Goal: Contribute content

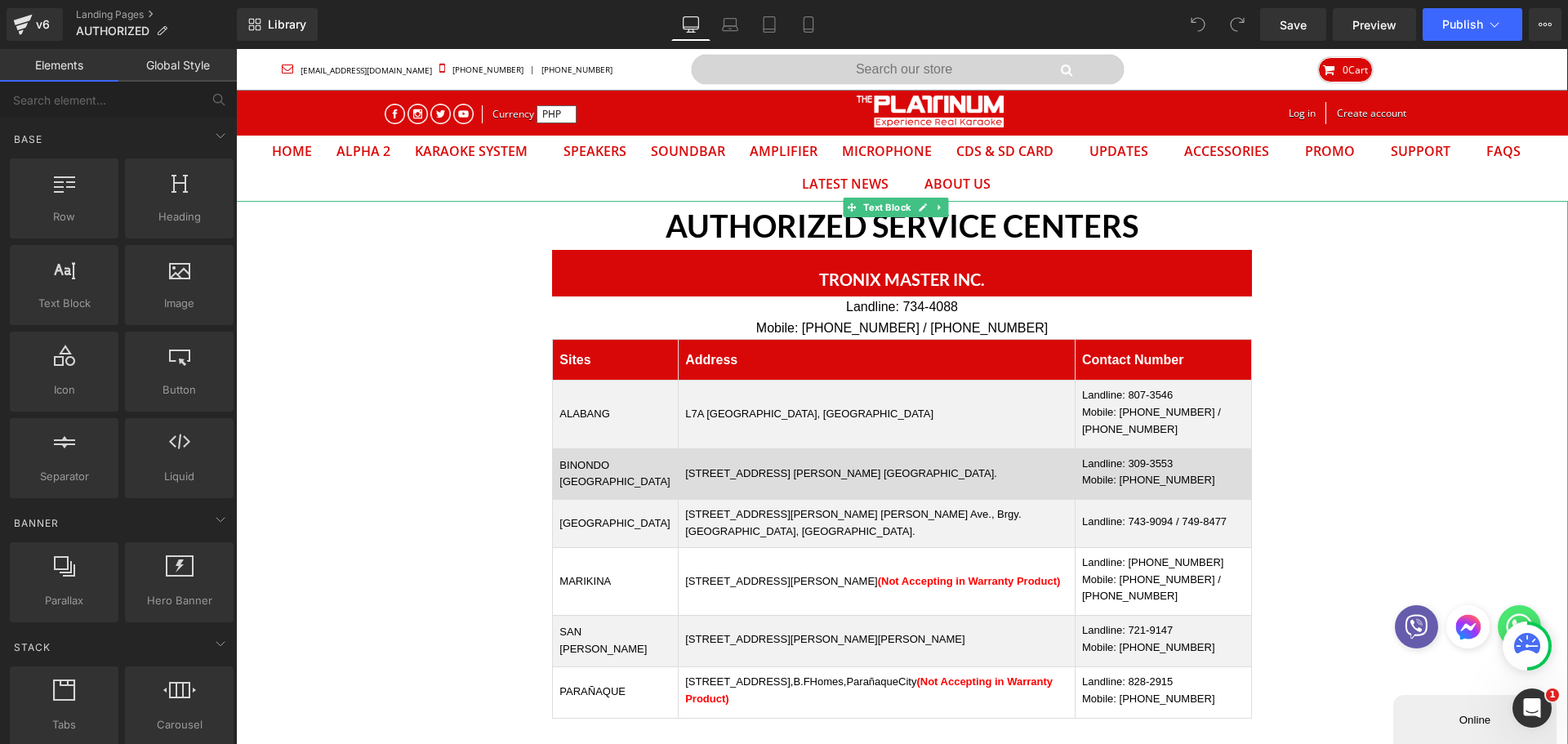
click at [854, 483] on td "[STREET_ADDRESS] [PERSON_NAME] [GEOGRAPHIC_DATA]." at bounding box center [877, 474] width 397 height 52
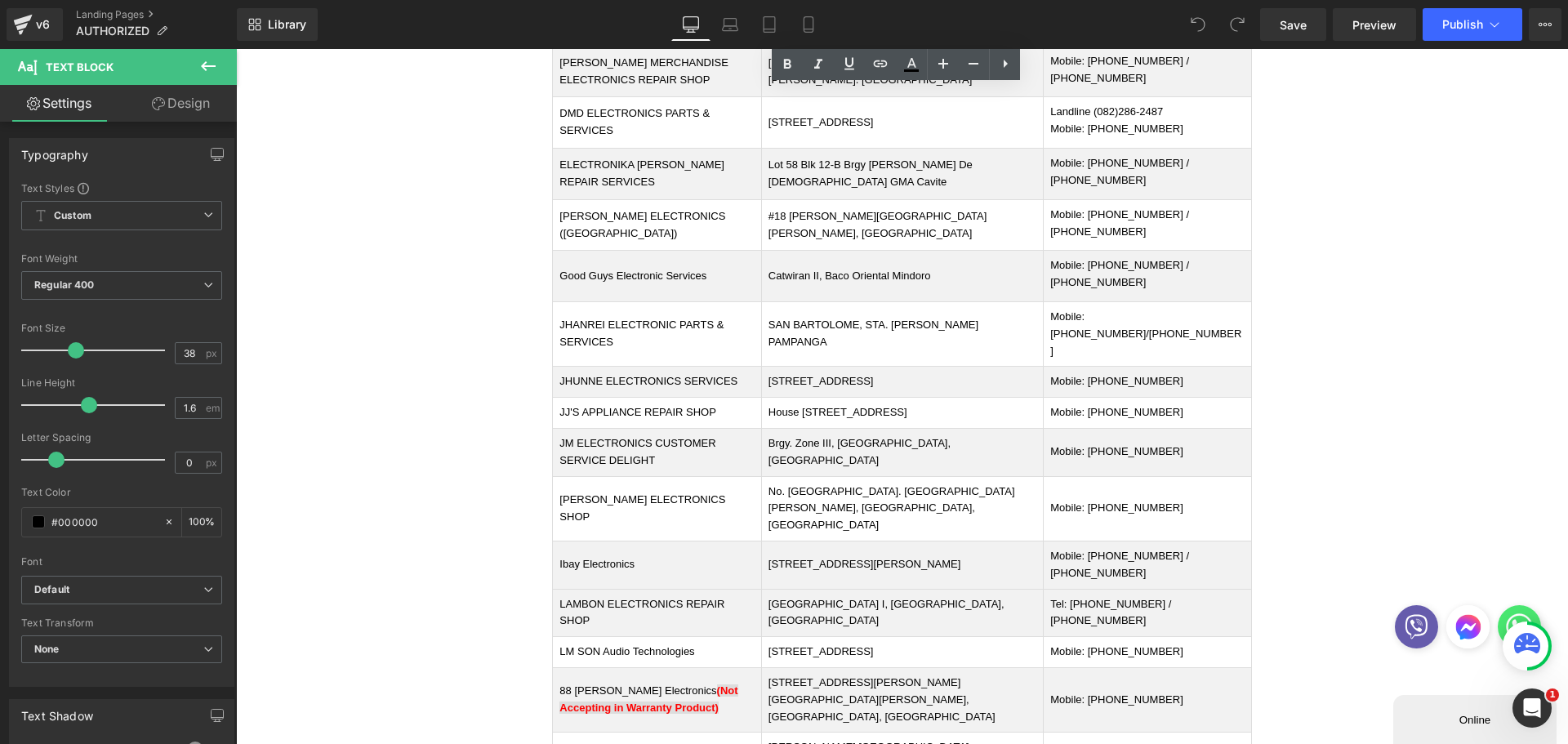
scroll to position [2061, 0]
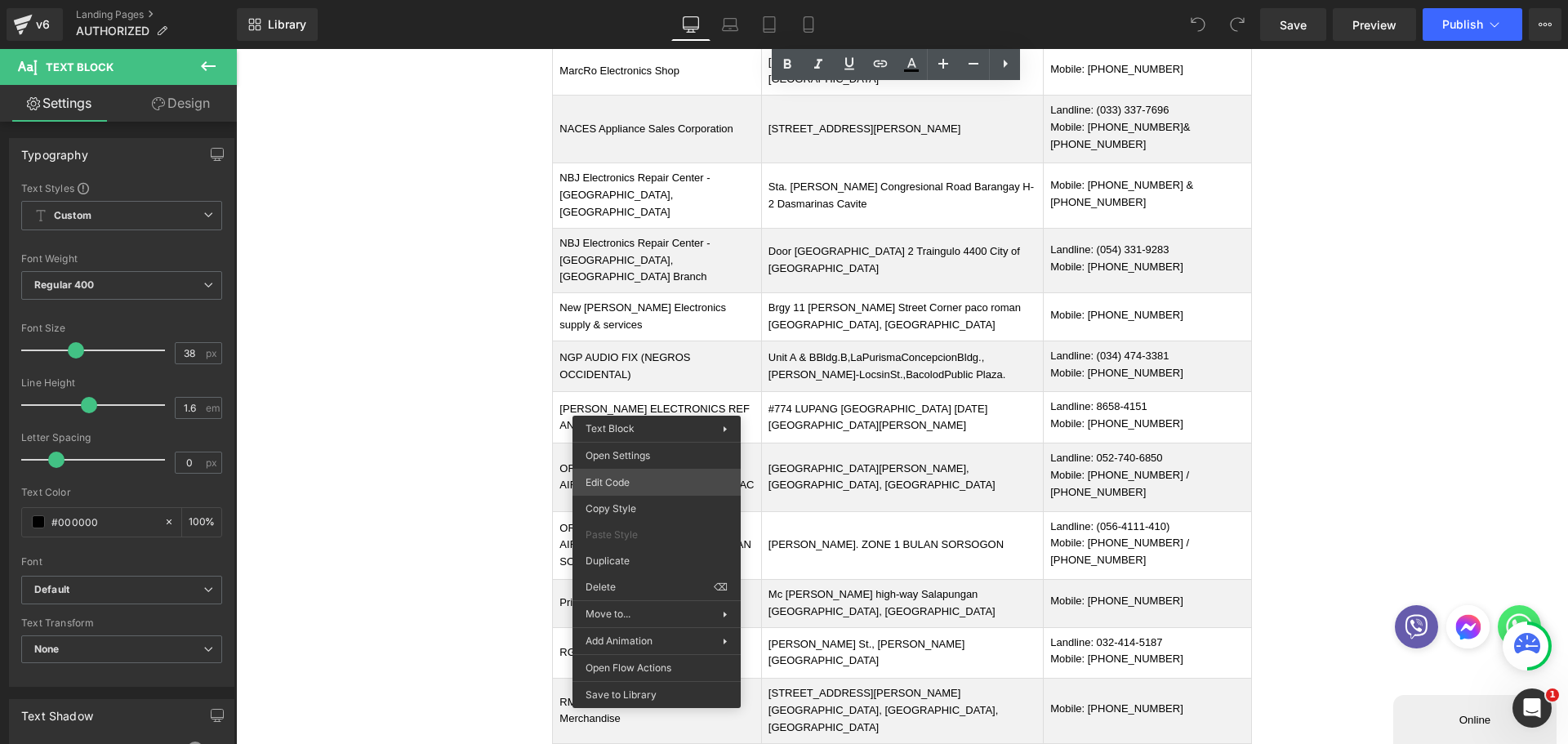
click at [617, 0] on div "You are previewing how the will restyle your page. You can not edit Elements in…" at bounding box center [784, 0] width 1568 height 0
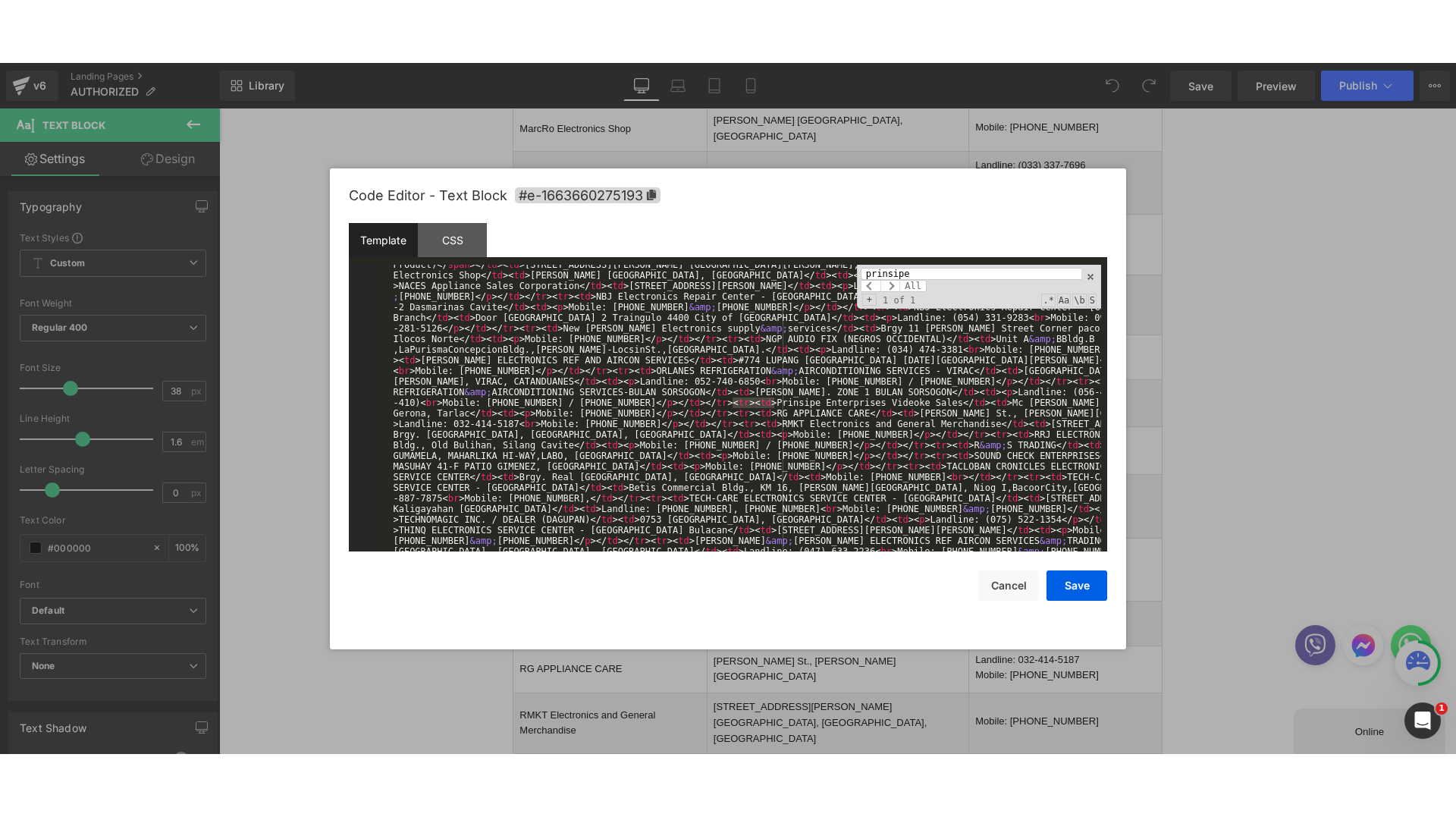
scroll to position [678, 0]
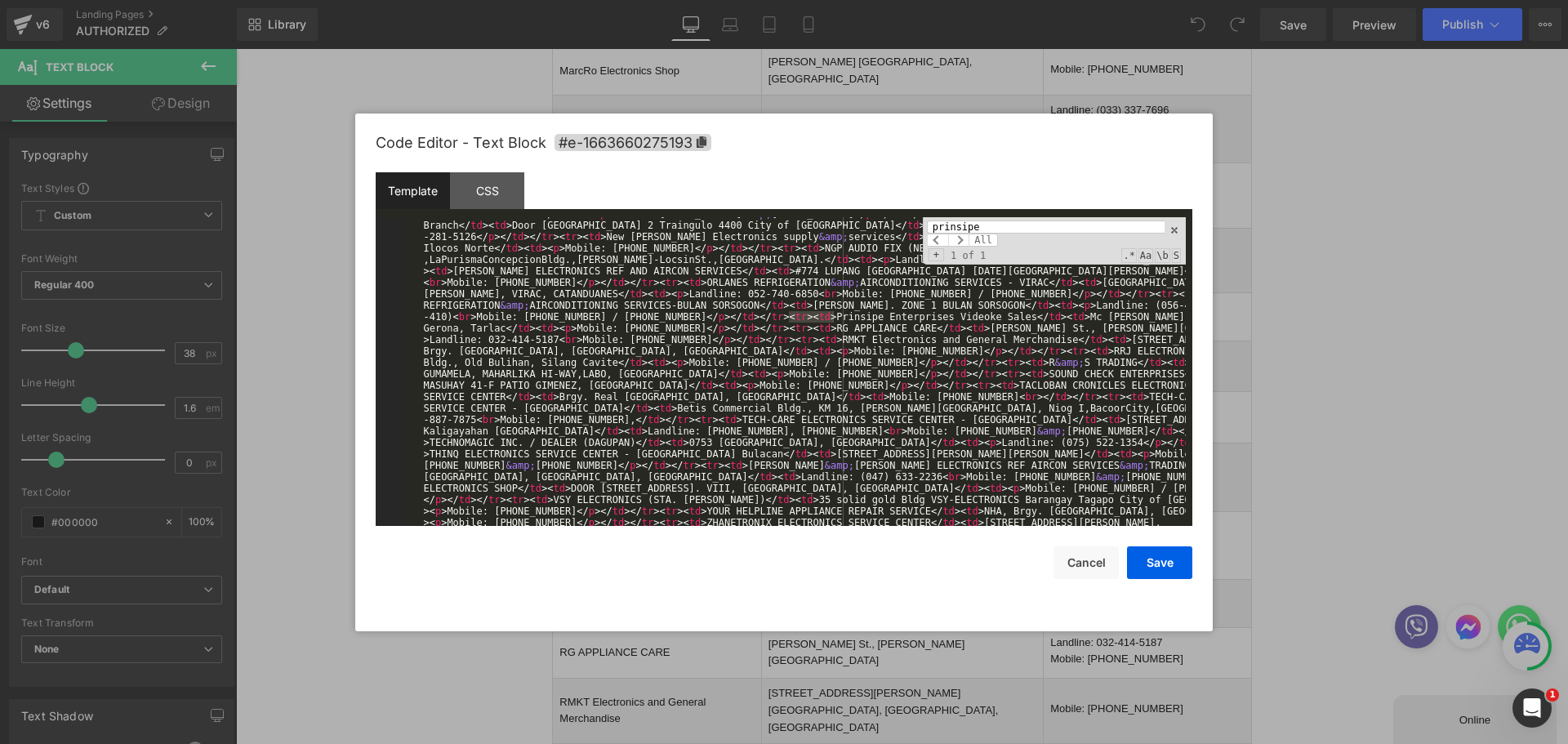
click at [1029, 232] on input "prinsipe" at bounding box center [1045, 227] width 237 height 13
type input "prinsipe"
click at [747, 320] on div "< style > #customers { font-family : " Trebuchet MS " , Arial , Helvetica , san…" at bounding box center [797, 693] width 778 height 2411
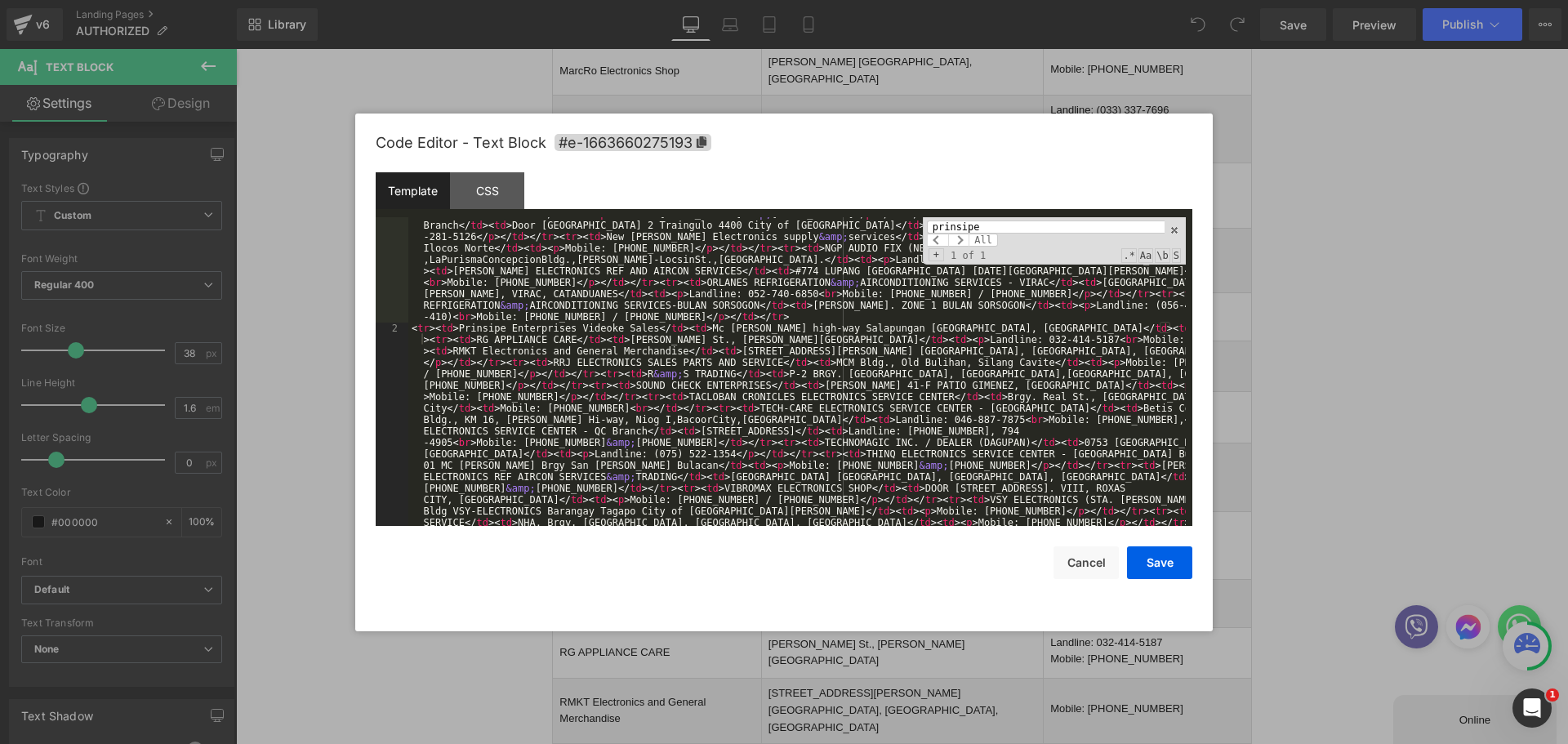
click at [429, 342] on div "< style > #customers { font-family : " Trebuchet MS " , Arial , Helvetica , san…" at bounding box center [797, 173] width 778 height 1371
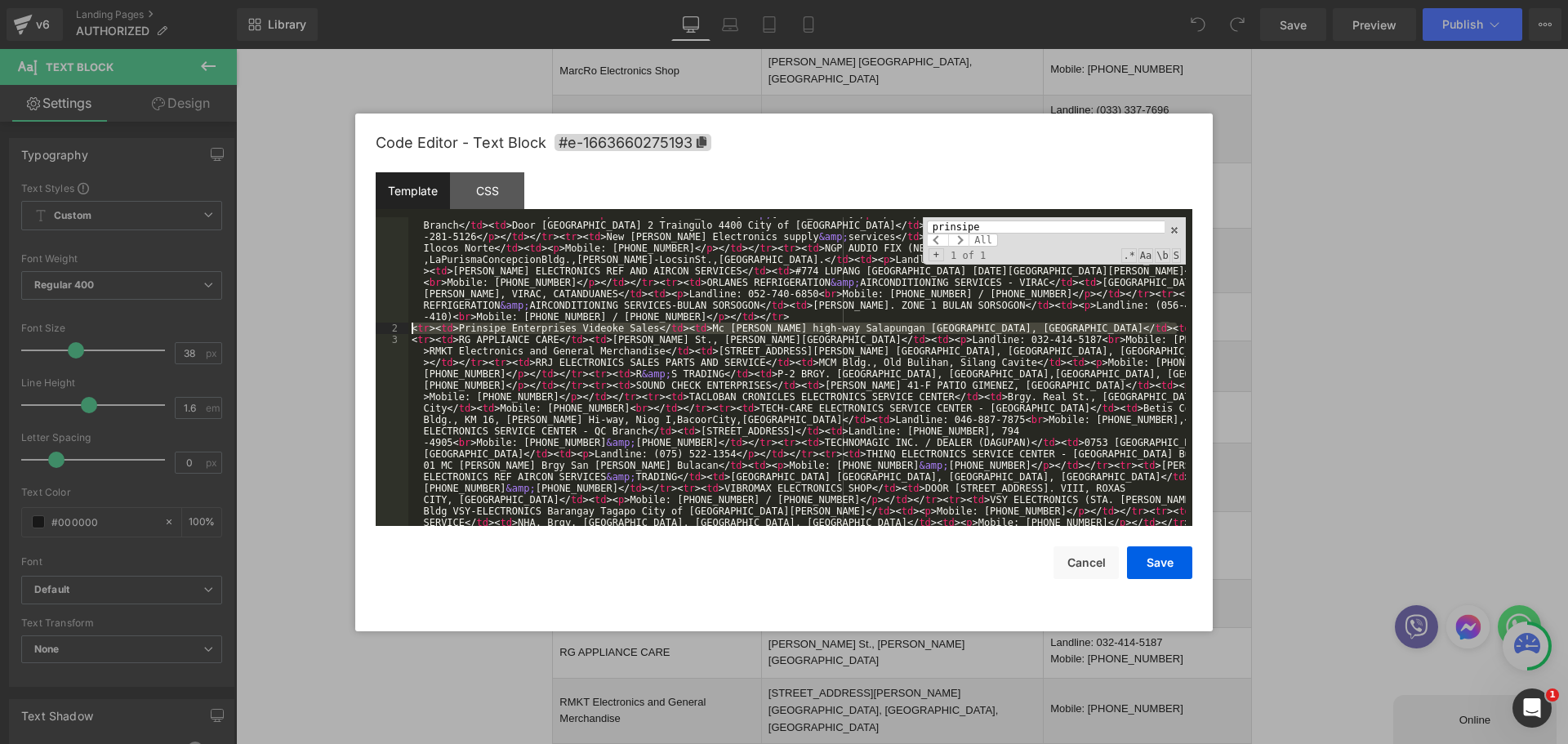
drag, startPoint x: 1178, startPoint y: 328, endPoint x: 386, endPoint y: 331, distance: 792.0
click at [386, 331] on pre "1 2 3 < style > #customers { font-family : " Trebuchet MS " , Arial , Helvetica…" at bounding box center [784, 372] width 817 height 309
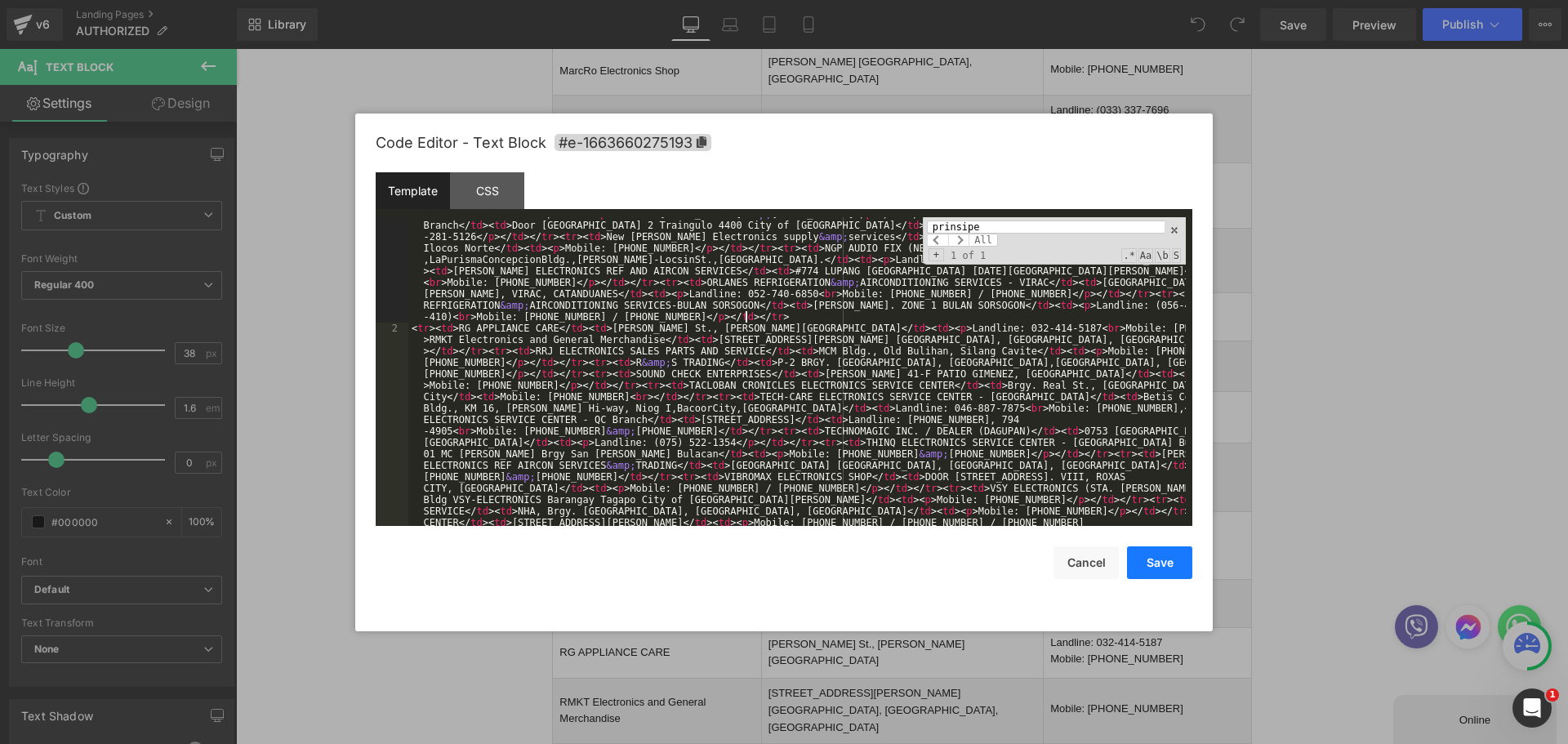
click at [1136, 562] on button "Save" at bounding box center [1159, 563] width 65 height 33
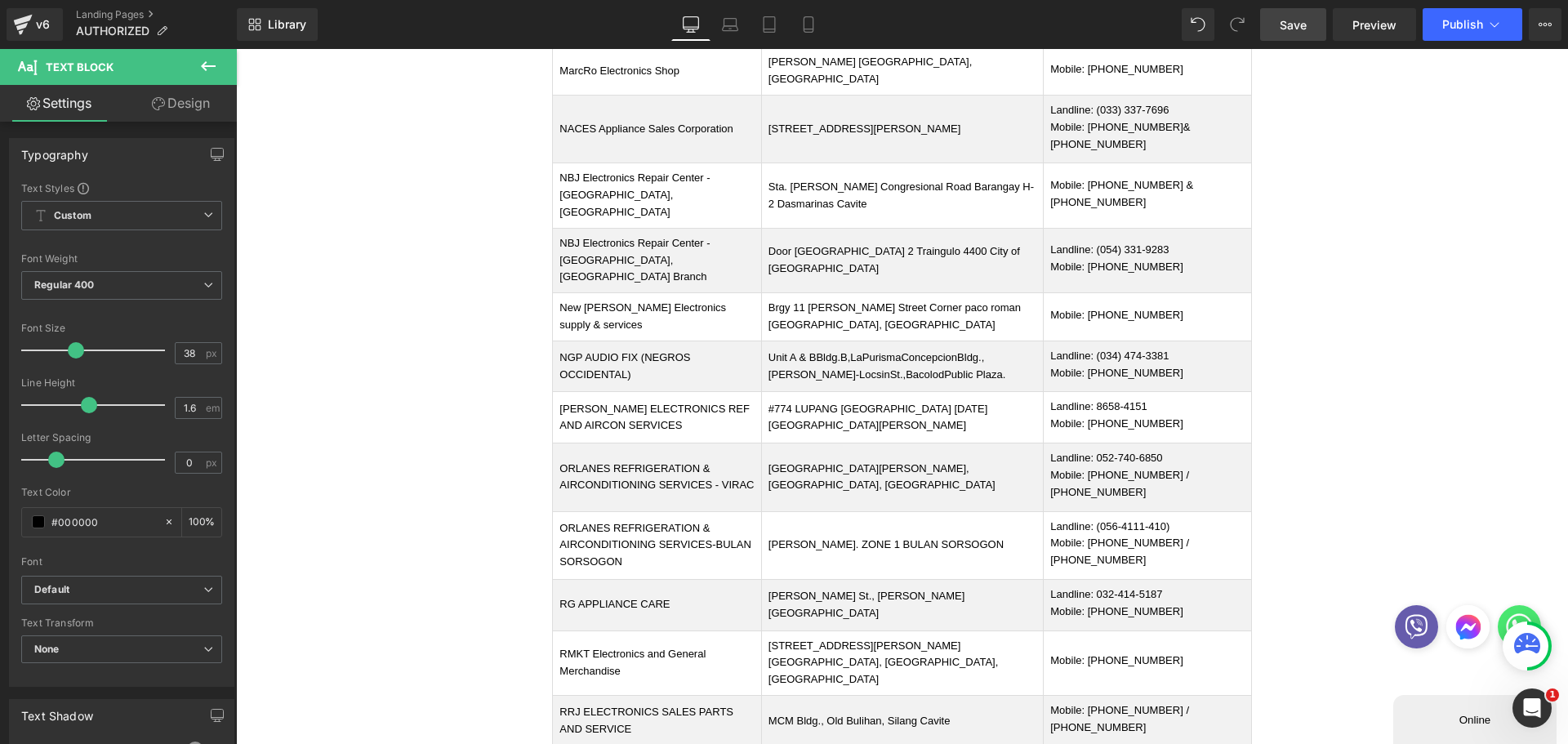
click at [1295, 35] on link "Save" at bounding box center [1294, 25] width 66 height 33
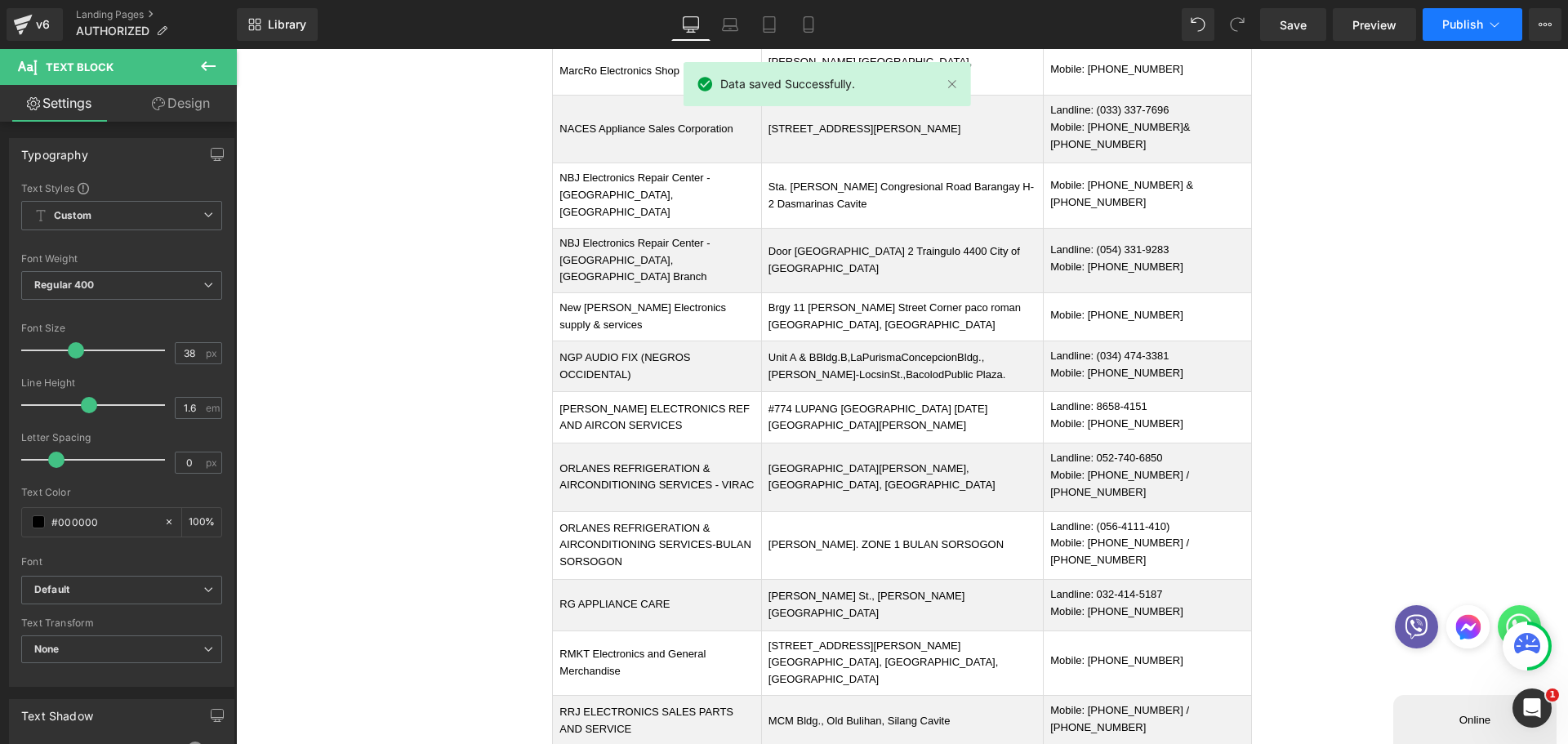
click at [1456, 18] on span "Publish" at bounding box center [1463, 25] width 40 height 13
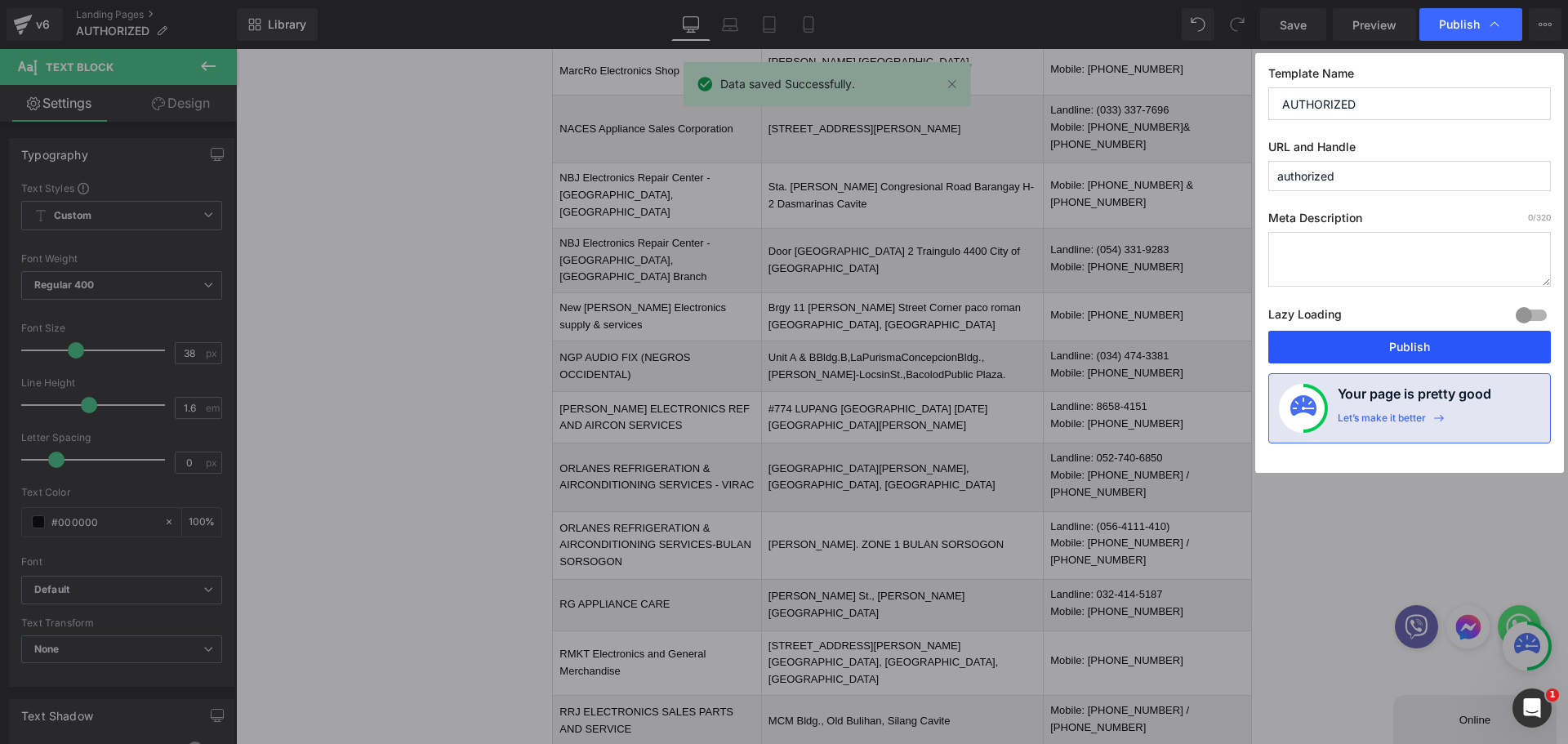
click at [1443, 359] on button "Publish" at bounding box center [1409, 347] width 282 height 33
